Goal: Find specific fact: Find contact information

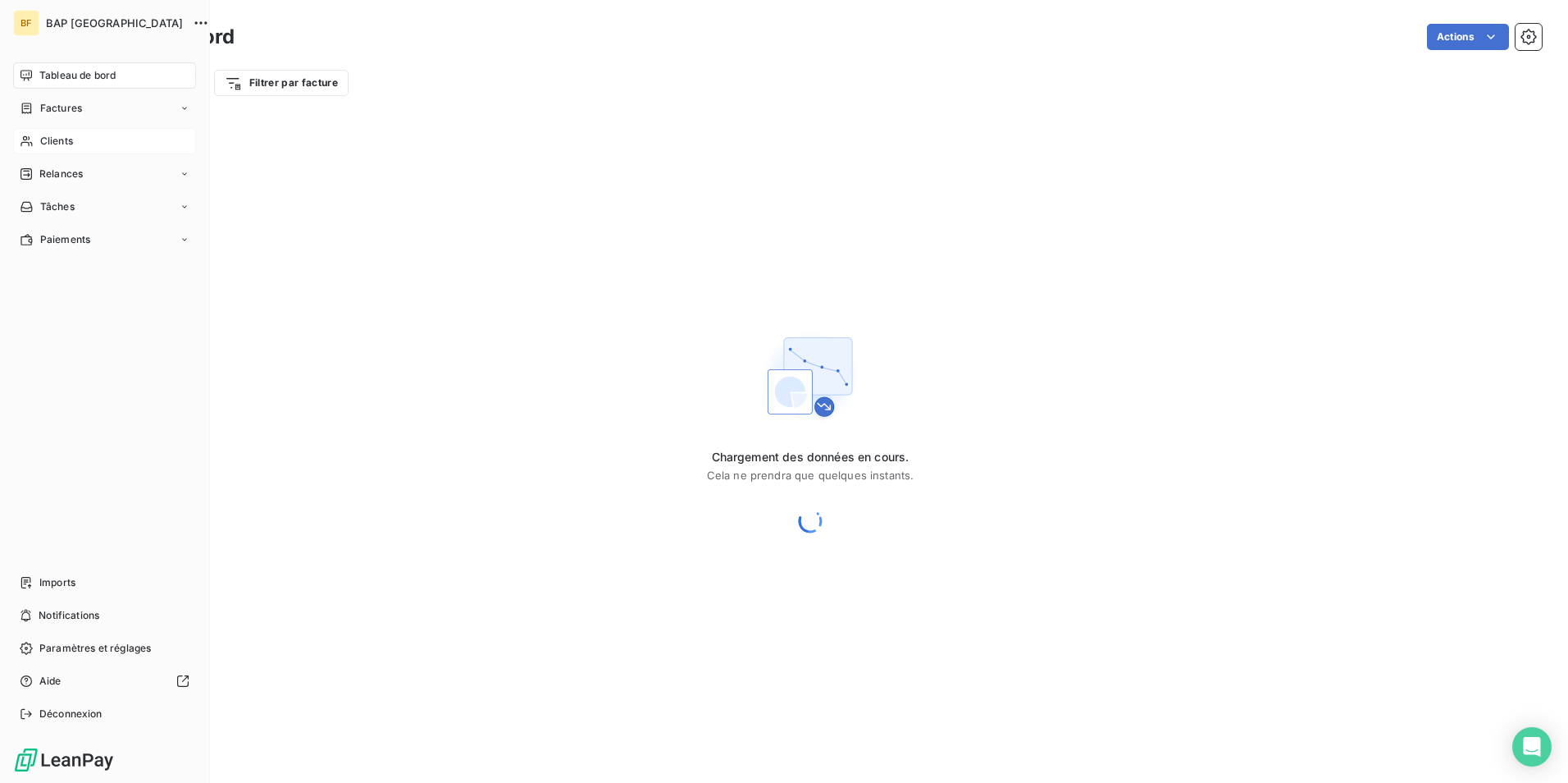
click at [36, 144] on div "Clients" at bounding box center [104, 141] width 183 height 26
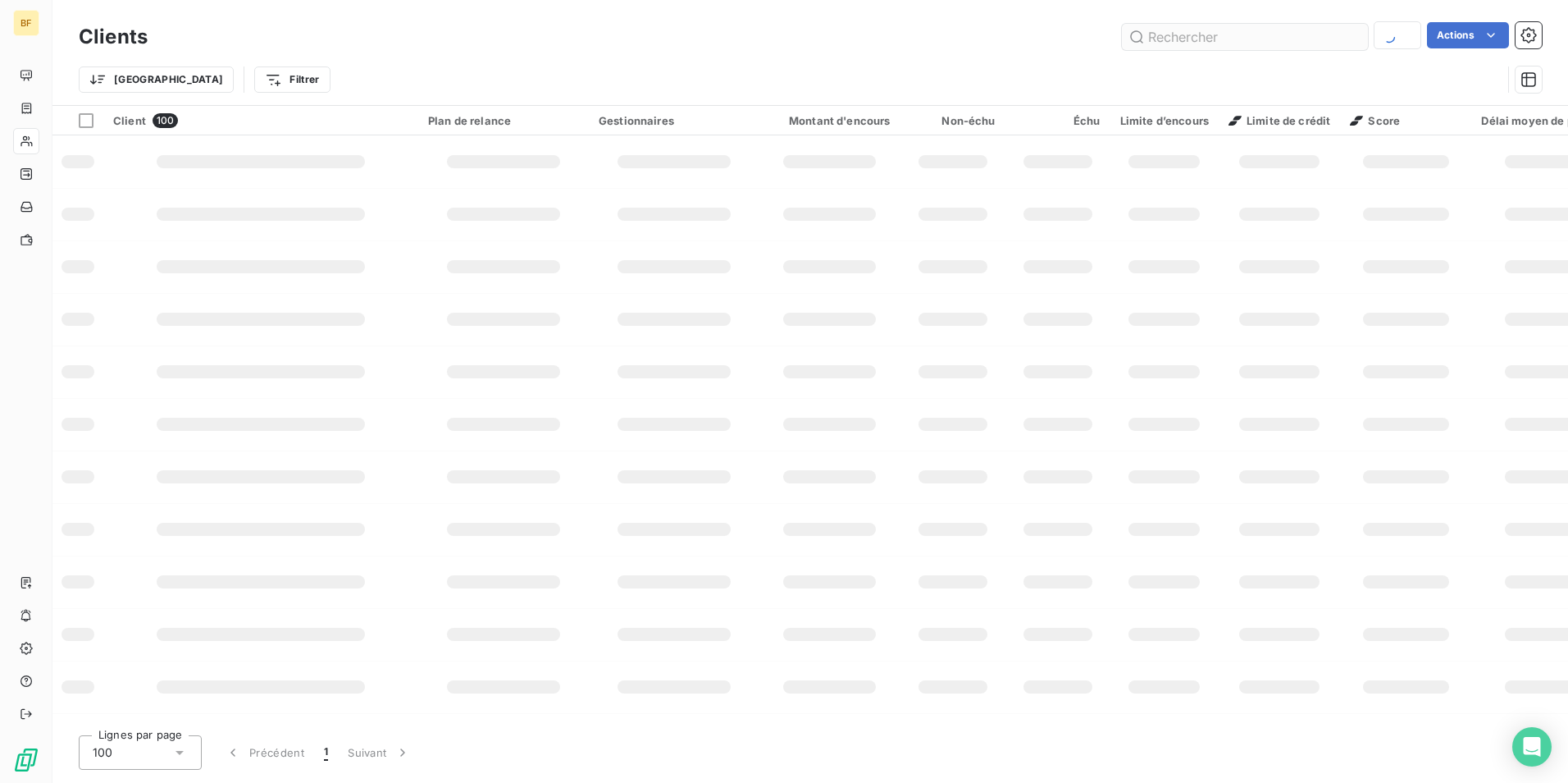
click at [1176, 34] on input "text" at bounding box center [1245, 37] width 246 height 26
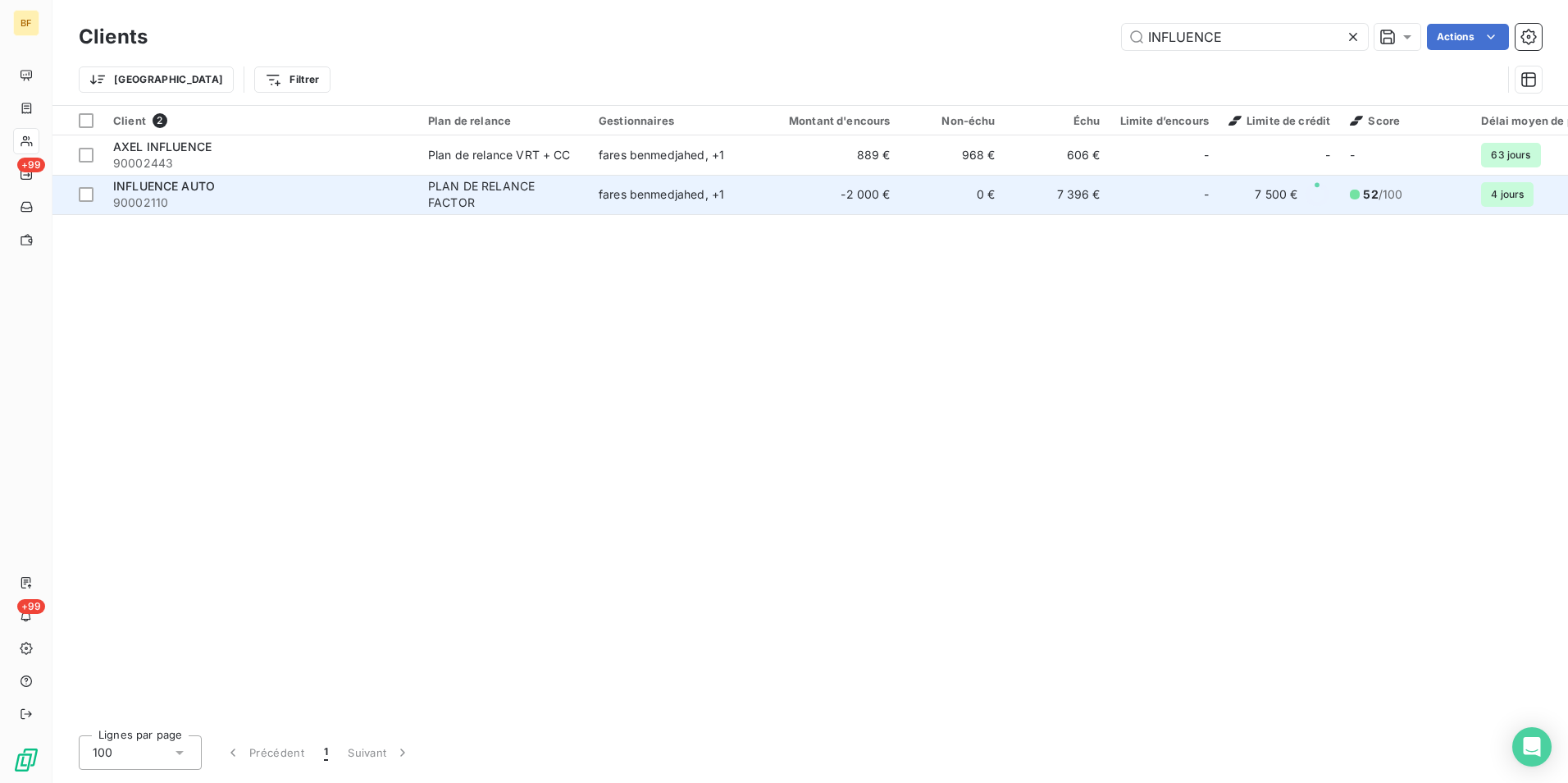
type input "INFLUENCE"
click at [244, 199] on span "90002110" at bounding box center [260, 203] width 295 height 16
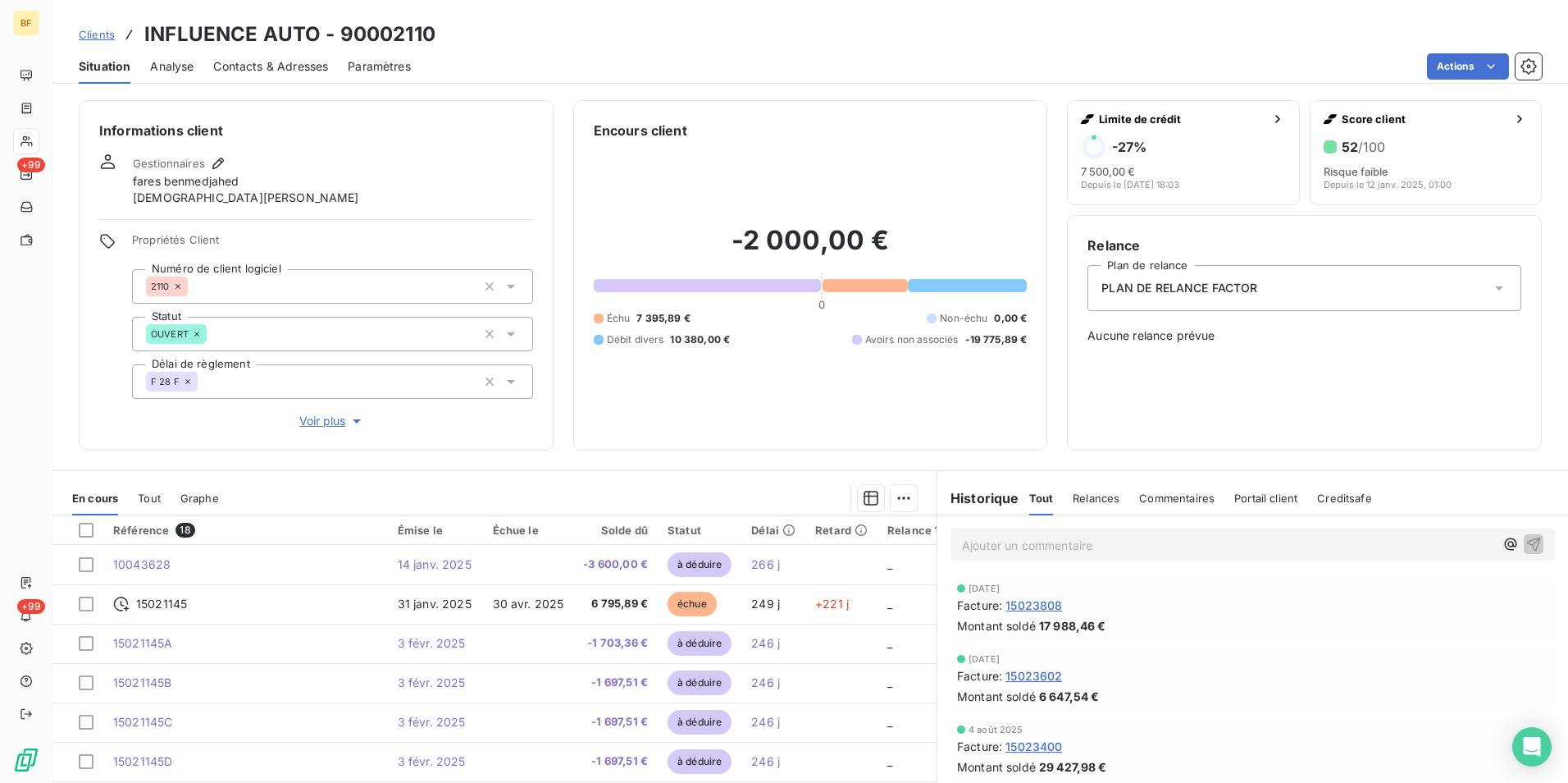
click at [321, 65] on span "Contacts & Adresses" at bounding box center [270, 66] width 115 height 16
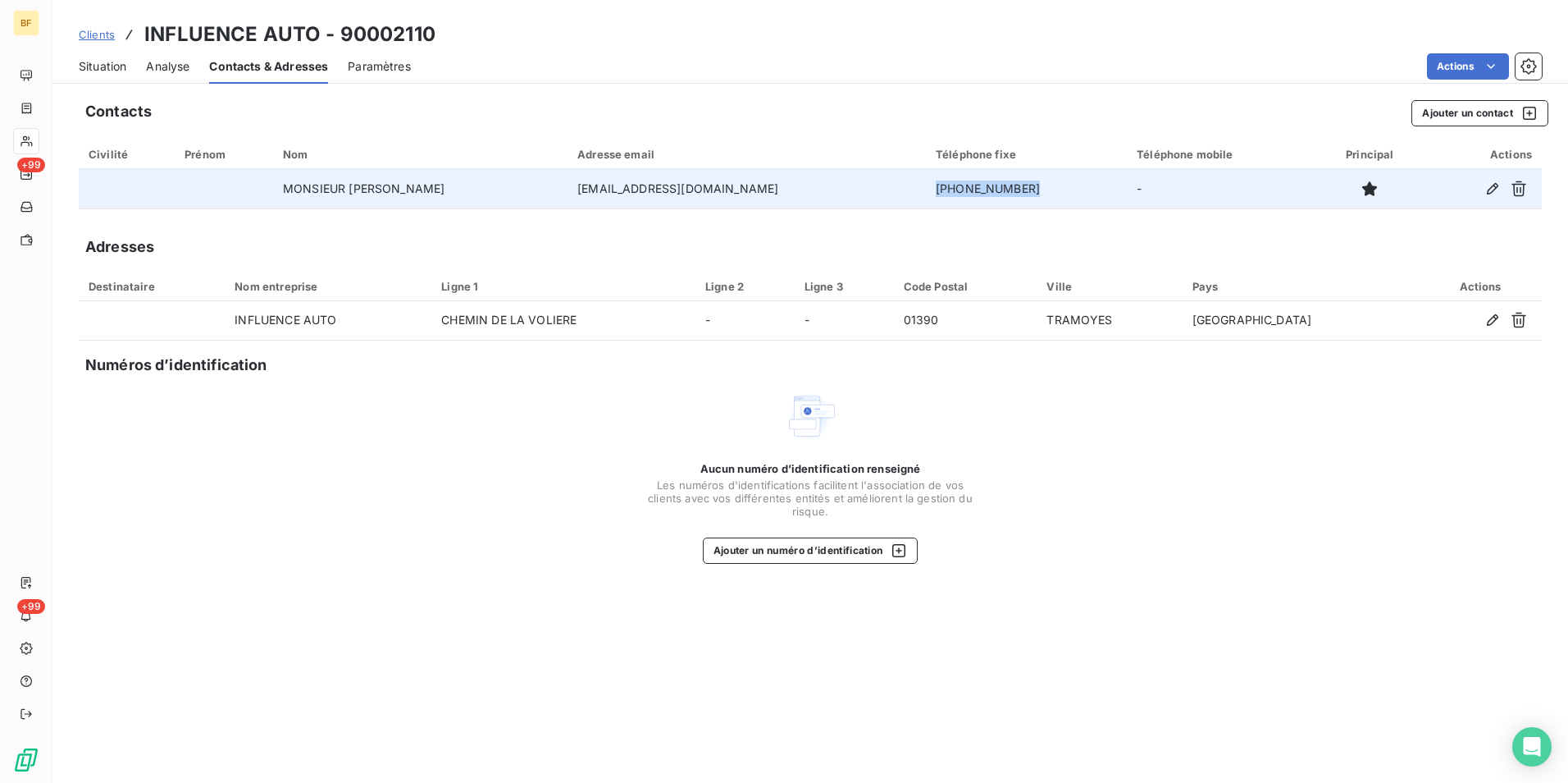
drag, startPoint x: 1008, startPoint y: 188, endPoint x: 917, endPoint y: 199, distance: 91.7
click at [926, 199] on td "[PHONE_NUMBER]" at bounding box center [1026, 188] width 201 height 39
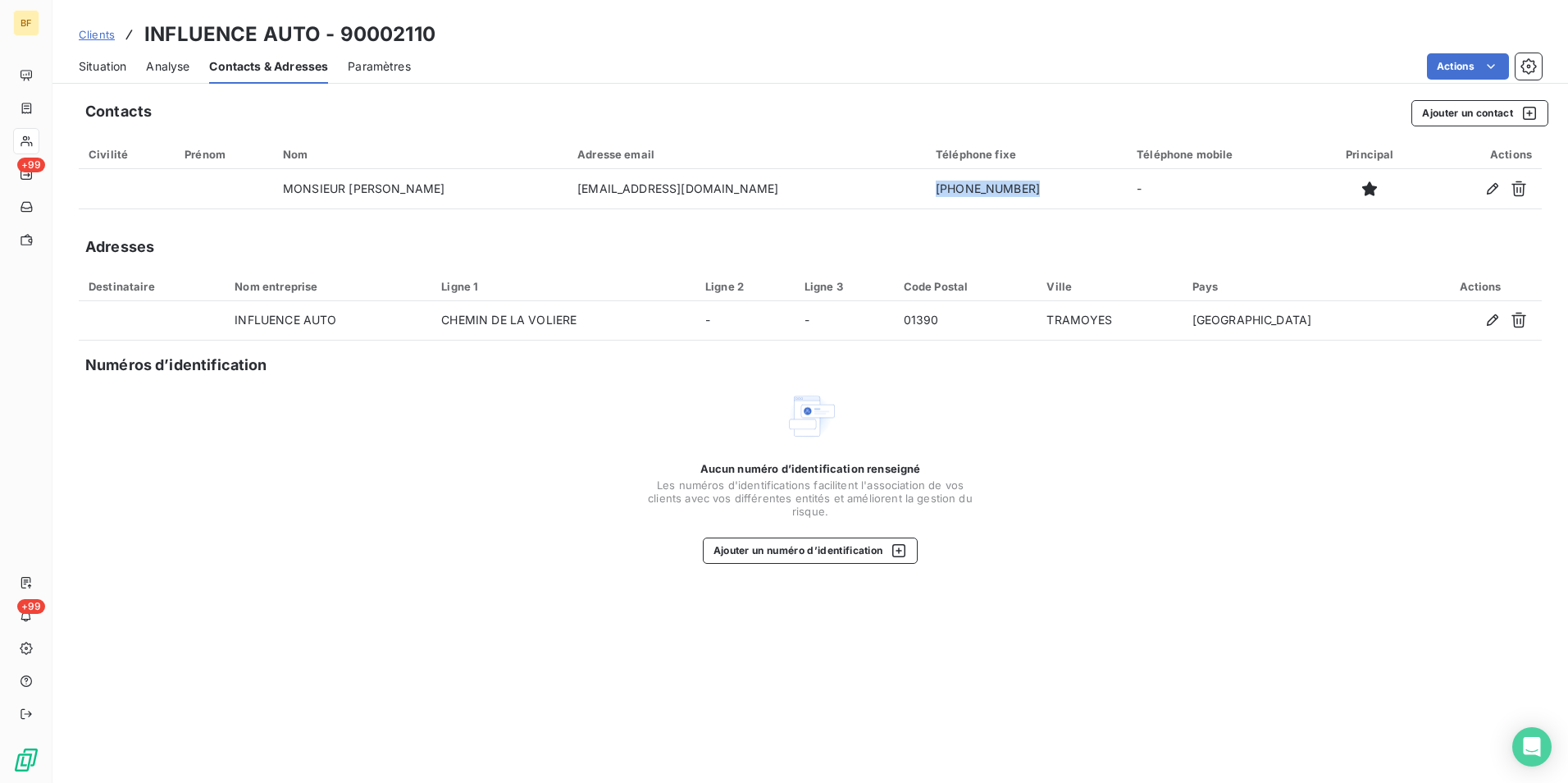
copy td "[PHONE_NUMBER]"
drag, startPoint x: 114, startPoint y: 69, endPoint x: 128, endPoint y: 81, distance: 18.4
click at [114, 69] on span "Situation" at bounding box center [103, 66] width 48 height 16
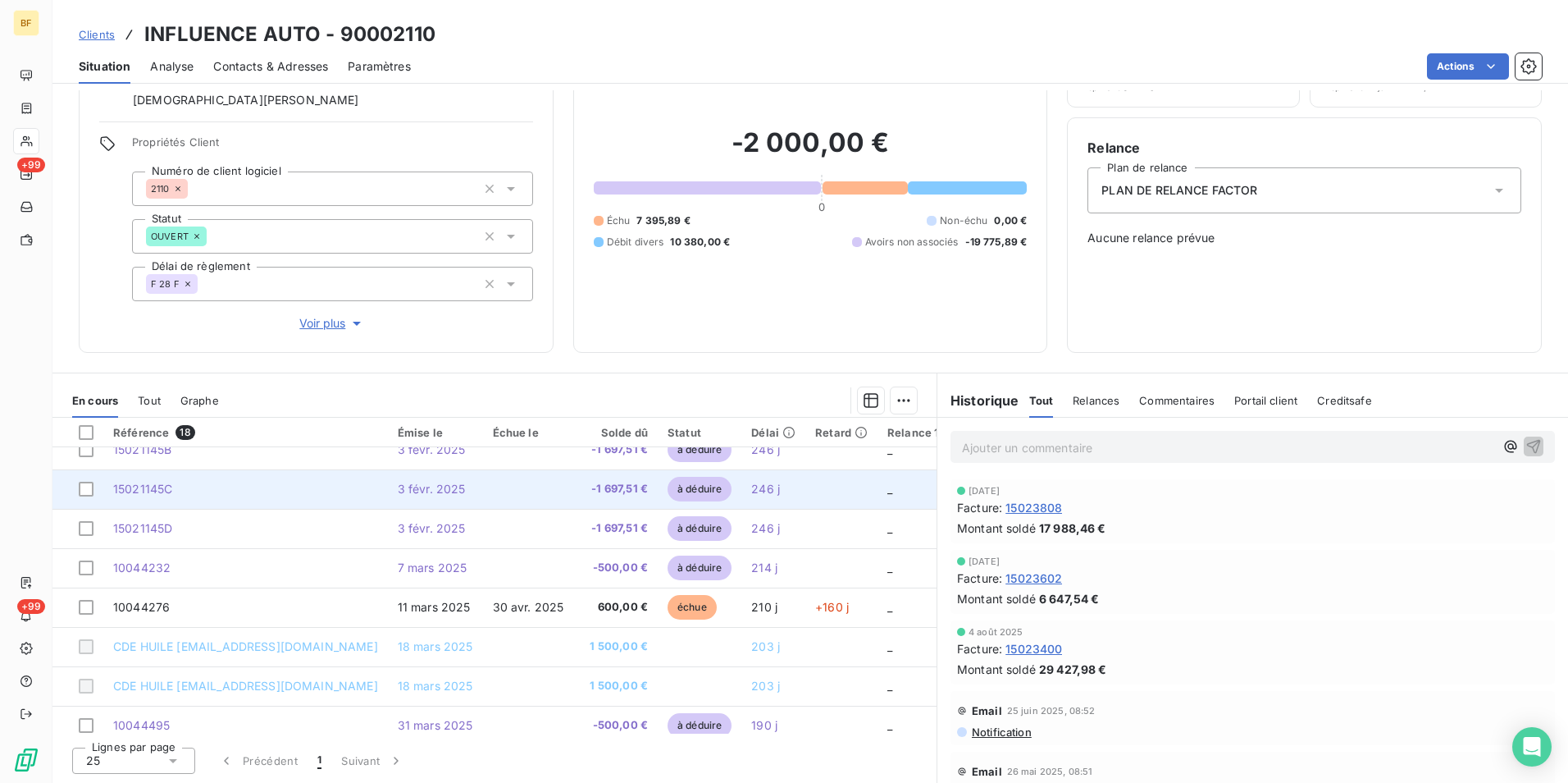
scroll to position [164, 0]
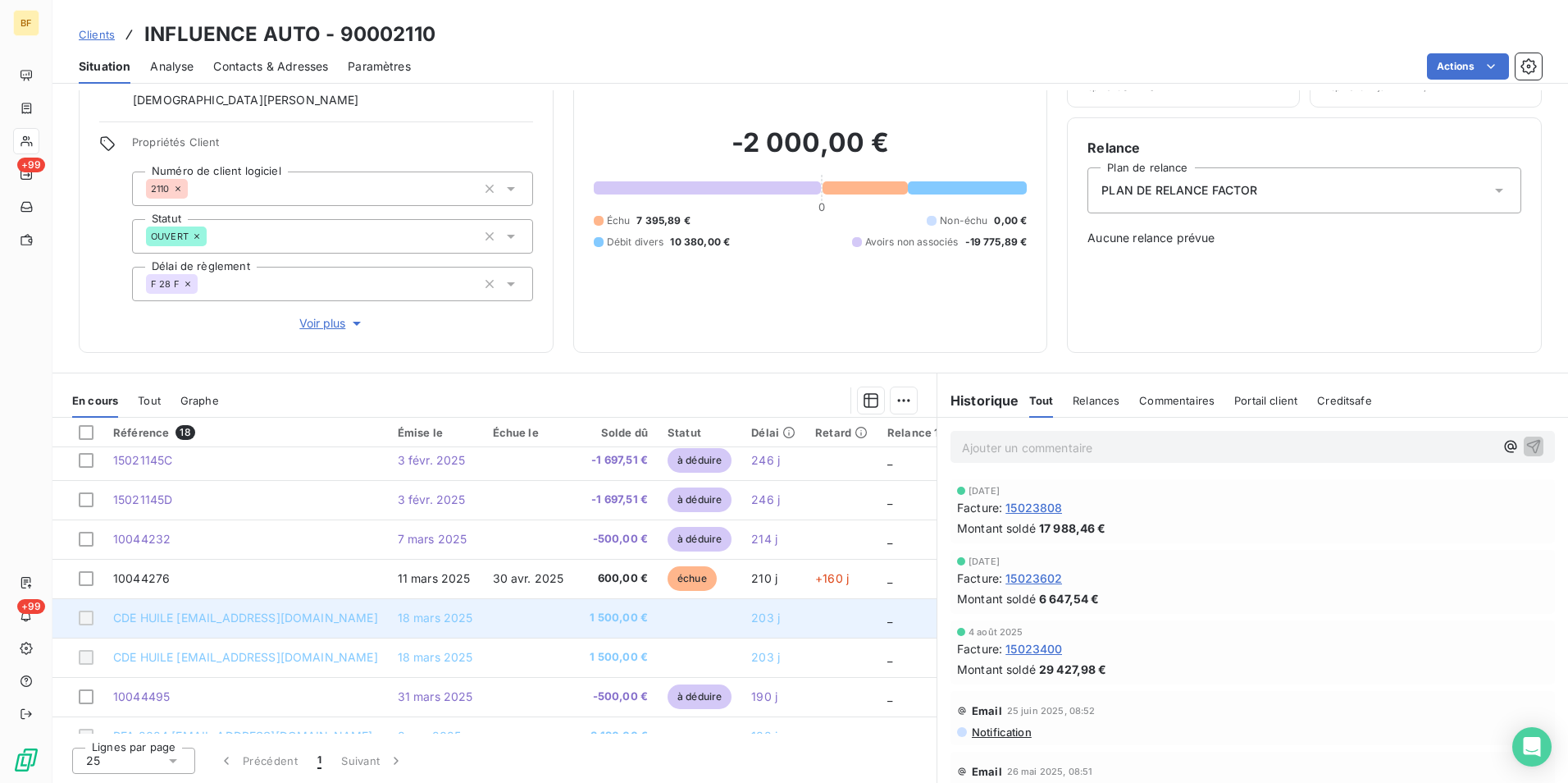
click at [515, 611] on td at bounding box center [528, 617] width 91 height 39
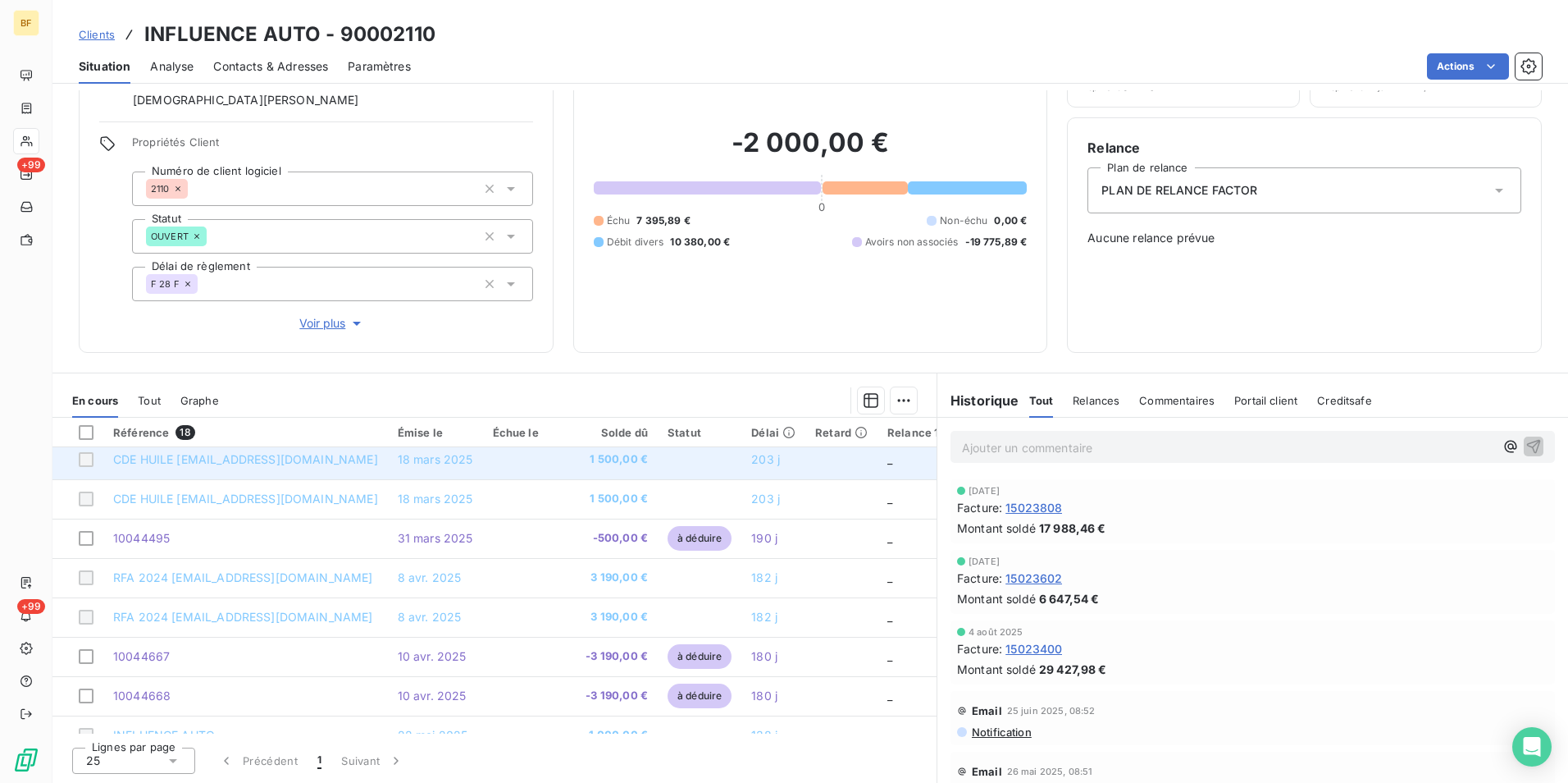
scroll to position [184, 0]
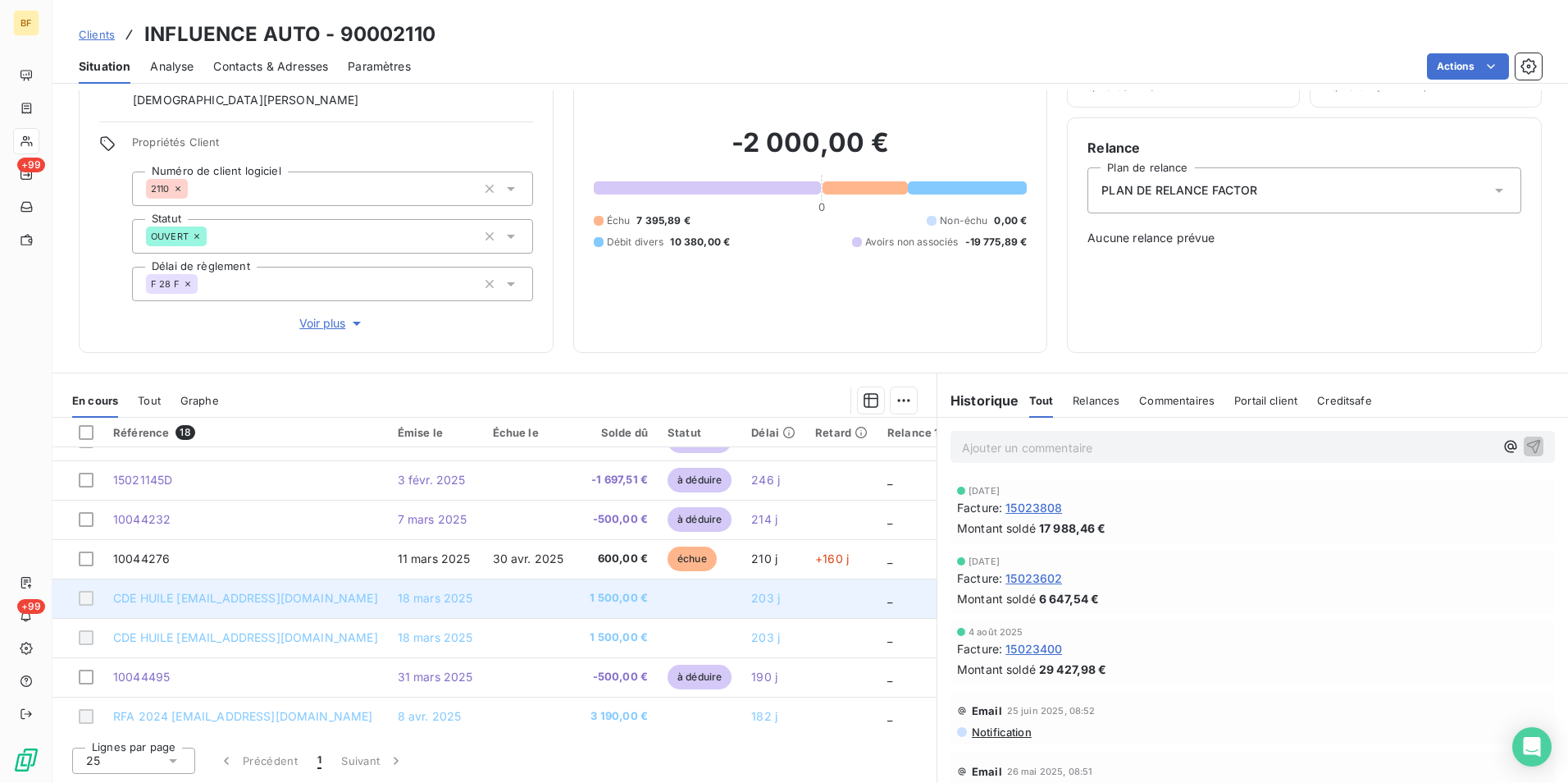
click at [214, 600] on span "CDE HUILE [EMAIL_ADDRESS][DOMAIN_NAME]" at bounding box center [245, 598] width 265 height 14
